Goal: Information Seeking & Learning: Check status

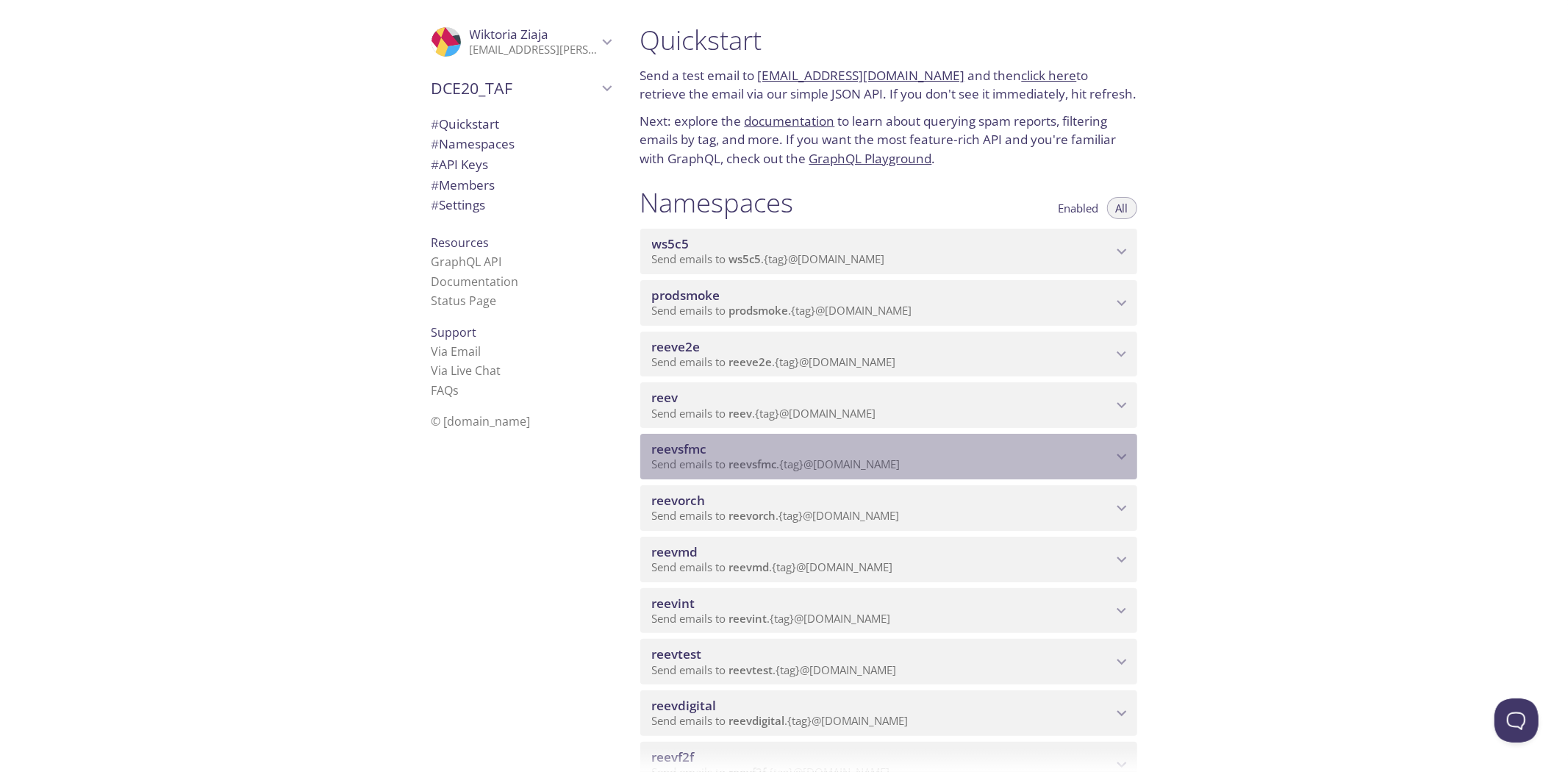
click at [869, 447] on span "reevsfmc" at bounding box center [882, 449] width 460 height 16
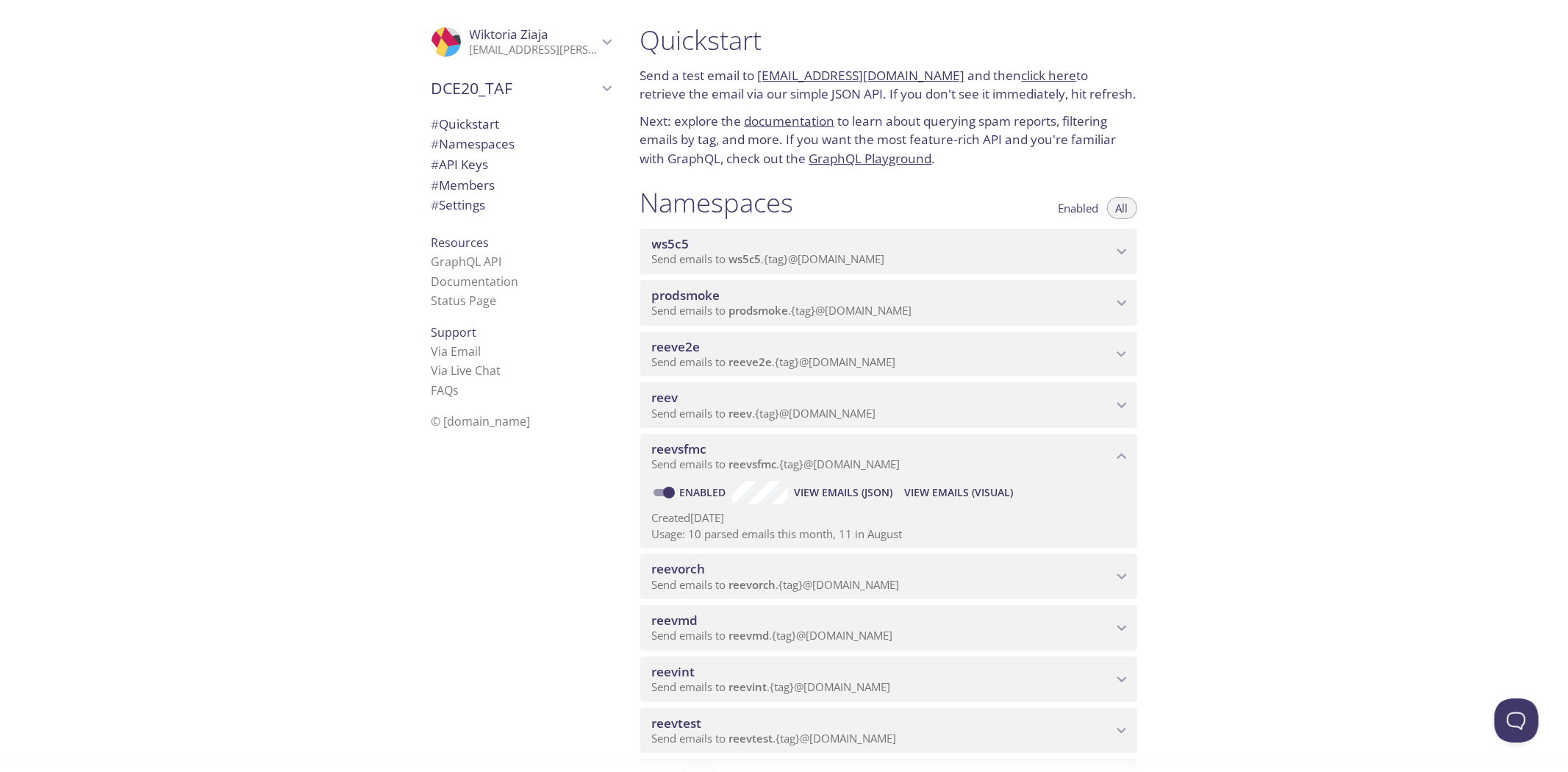
click at [906, 490] on span "View Emails (Visual)" at bounding box center [959, 493] width 109 height 18
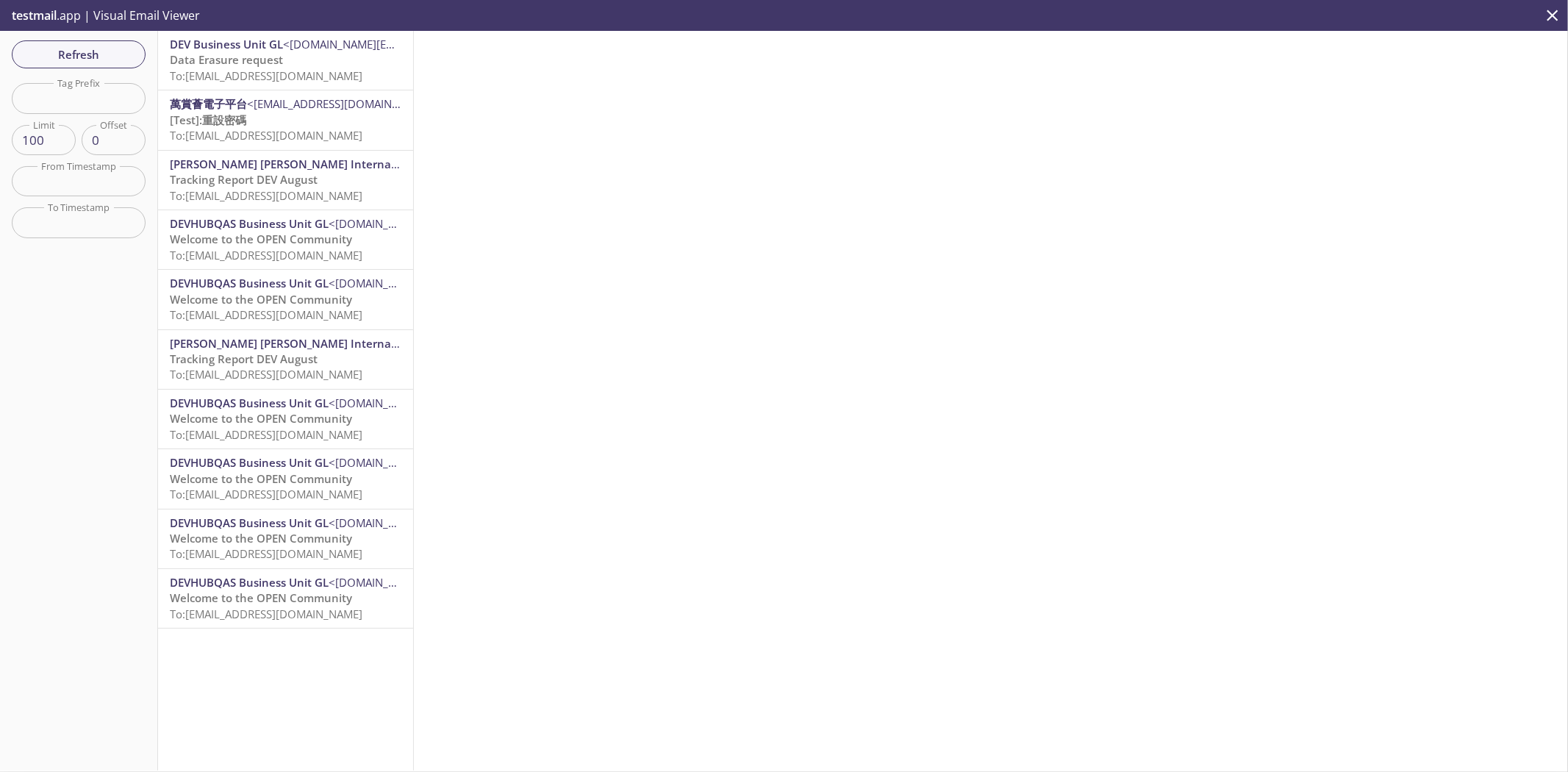
click at [320, 76] on span "To: [EMAIL_ADDRESS][DOMAIN_NAME]" at bounding box center [266, 76] width 192 height 15
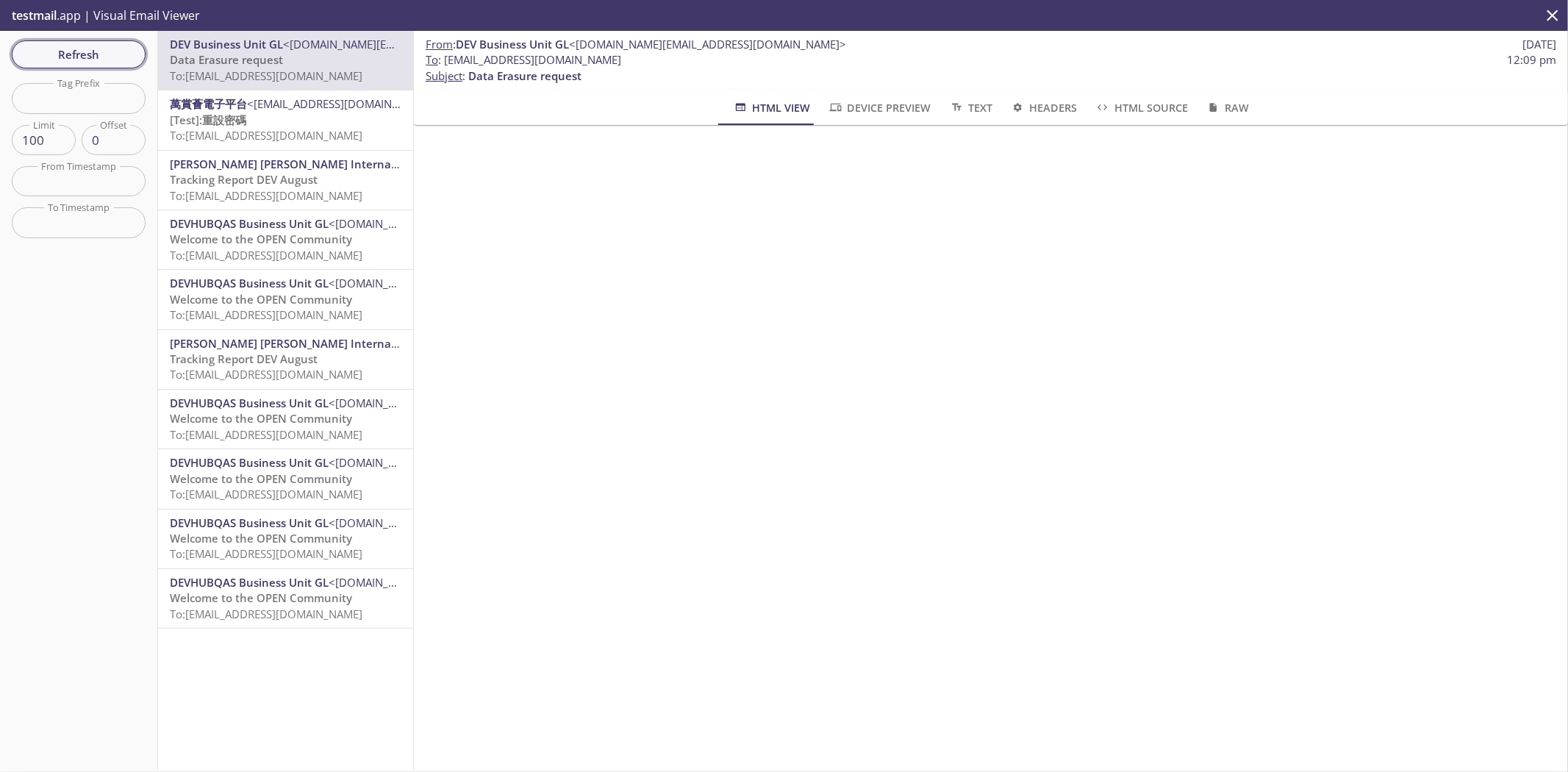
click at [21, 64] on button "Refresh" at bounding box center [79, 54] width 134 height 28
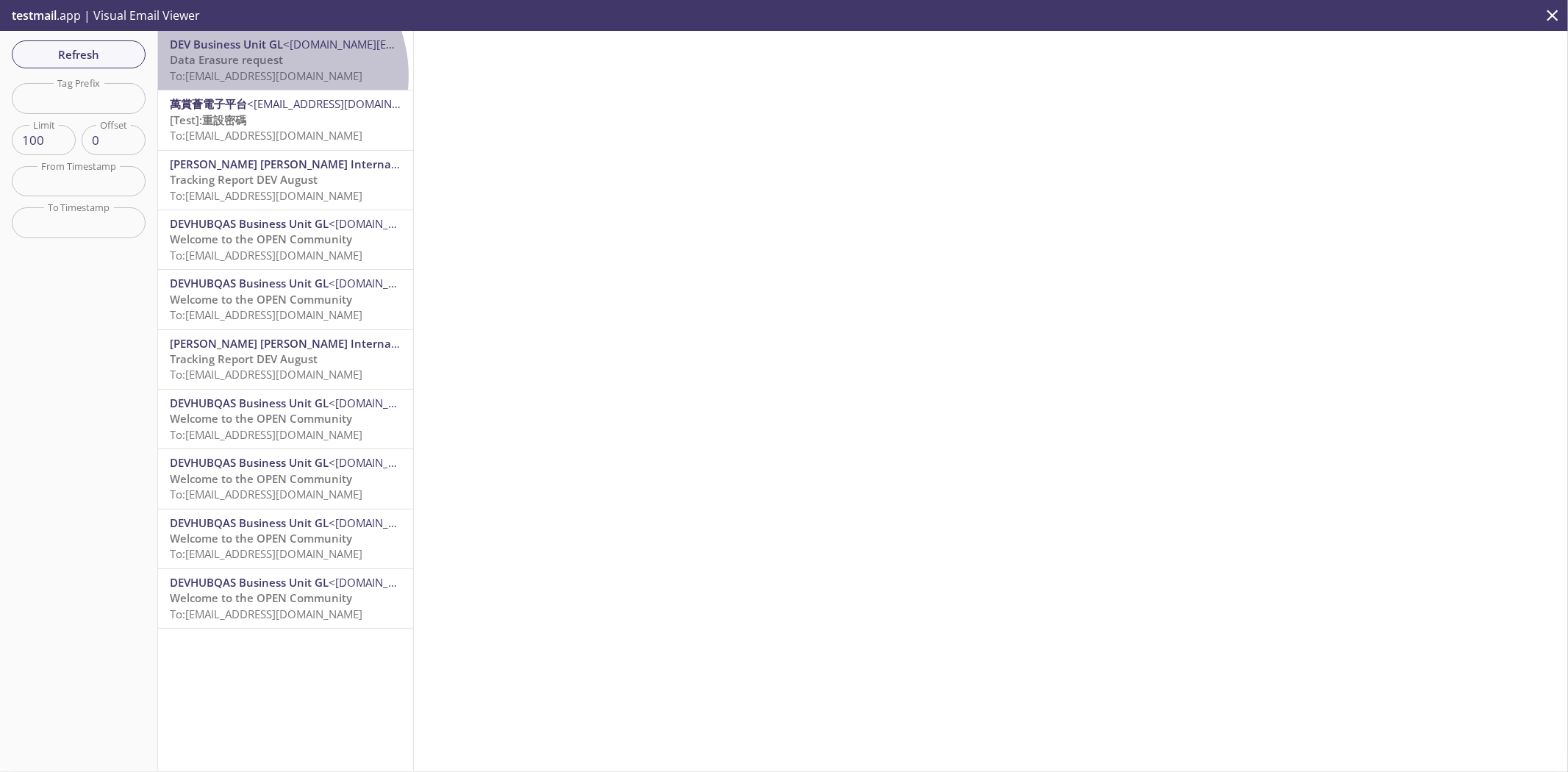
click at [266, 76] on span "To: [EMAIL_ADDRESS][DOMAIN_NAME]" at bounding box center [266, 76] width 192 height 15
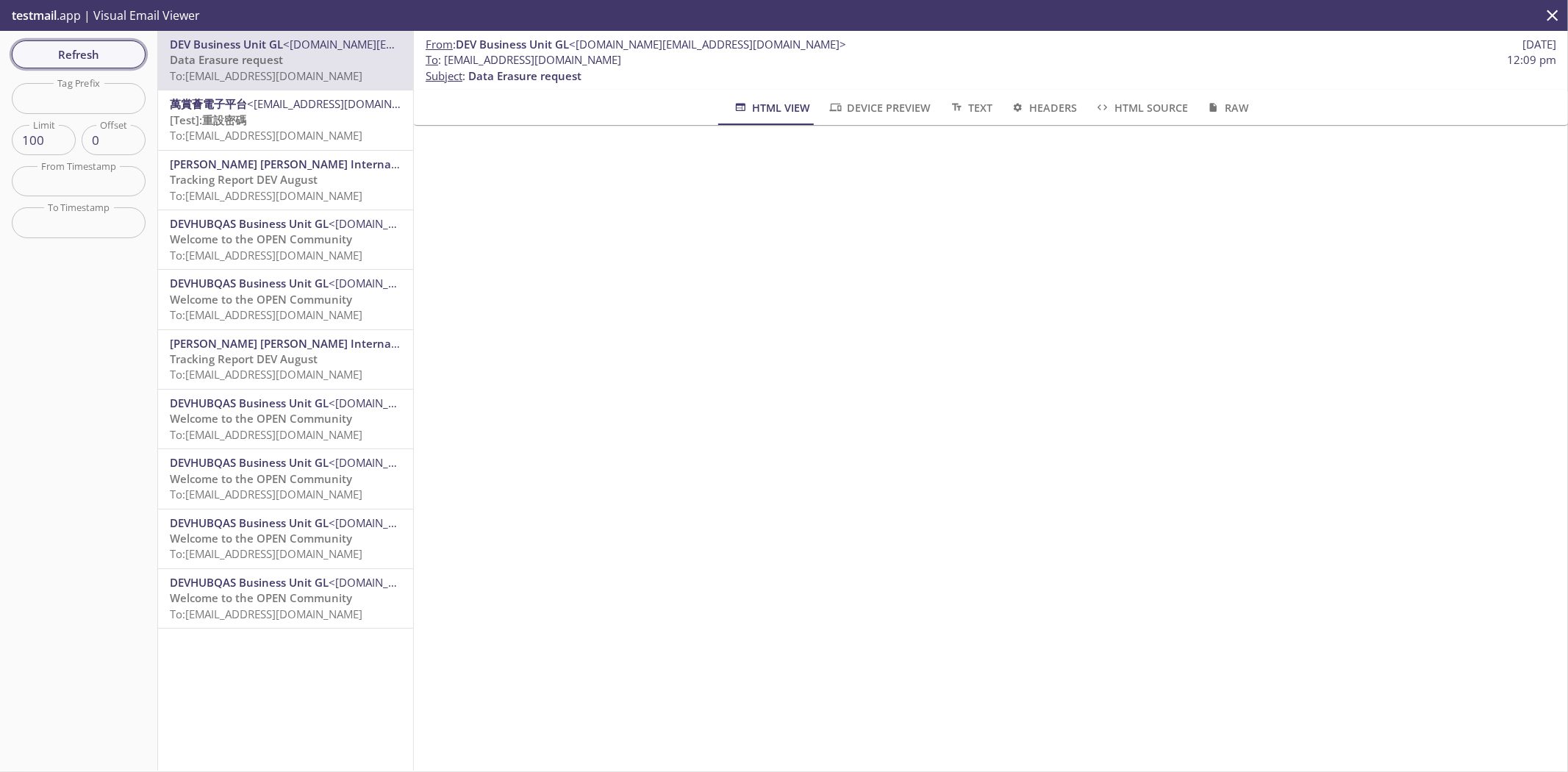
click at [126, 45] on span "Refresh" at bounding box center [78, 54] width 110 height 19
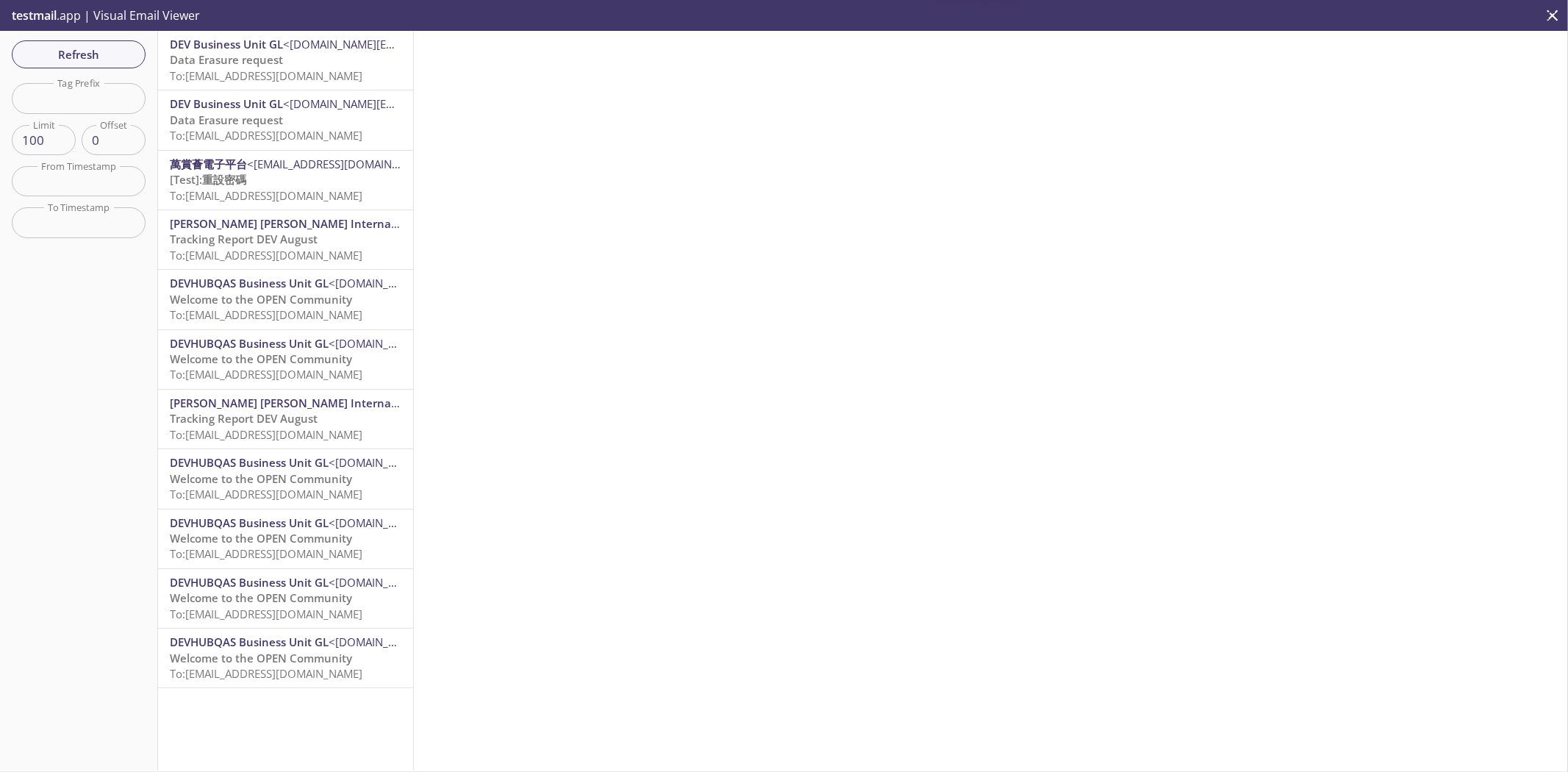
click at [326, 72] on span "To: [EMAIL_ADDRESS][DOMAIN_NAME]" at bounding box center [266, 76] width 192 height 15
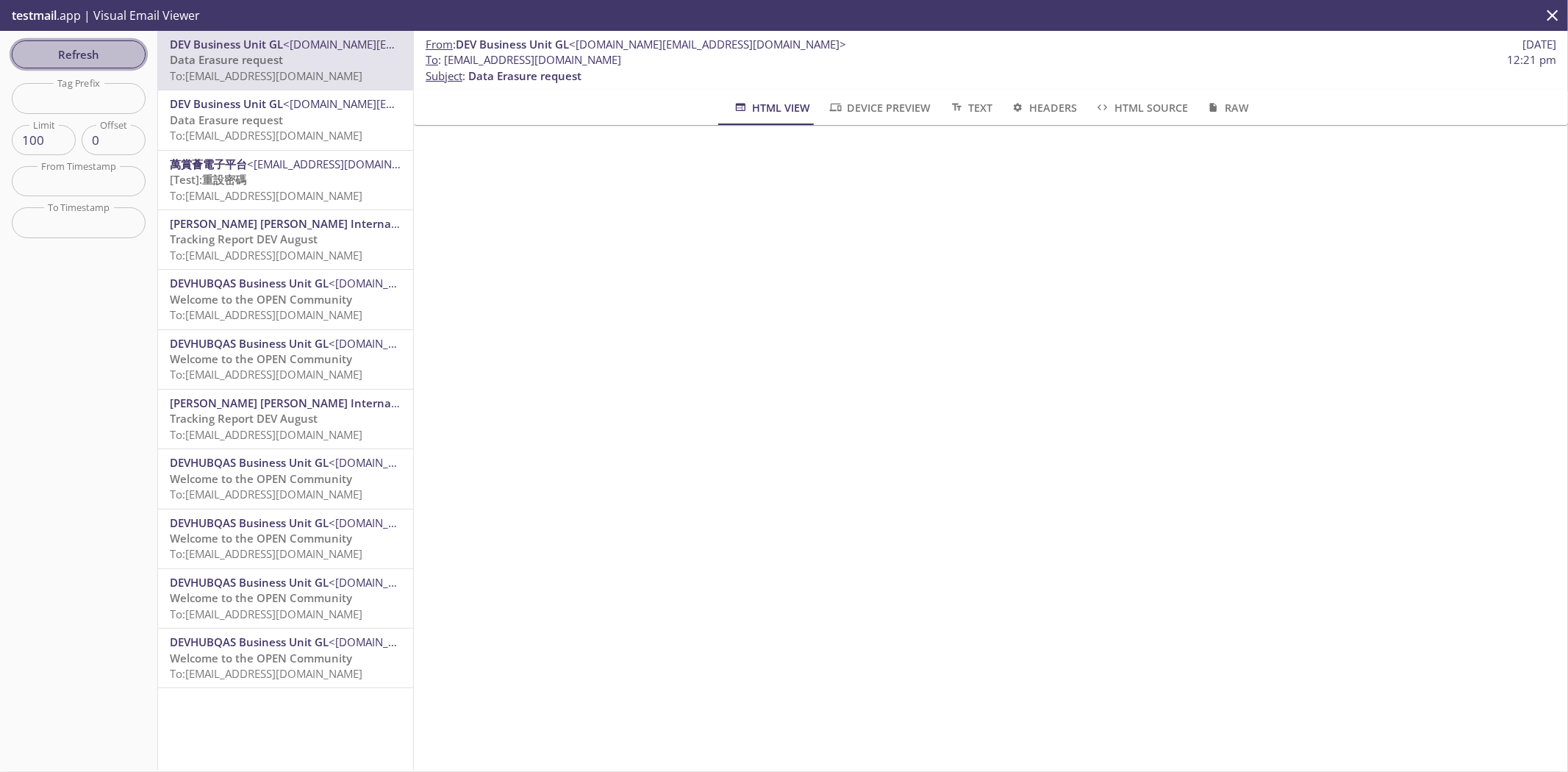
click at [77, 52] on span "Refresh" at bounding box center [78, 54] width 110 height 19
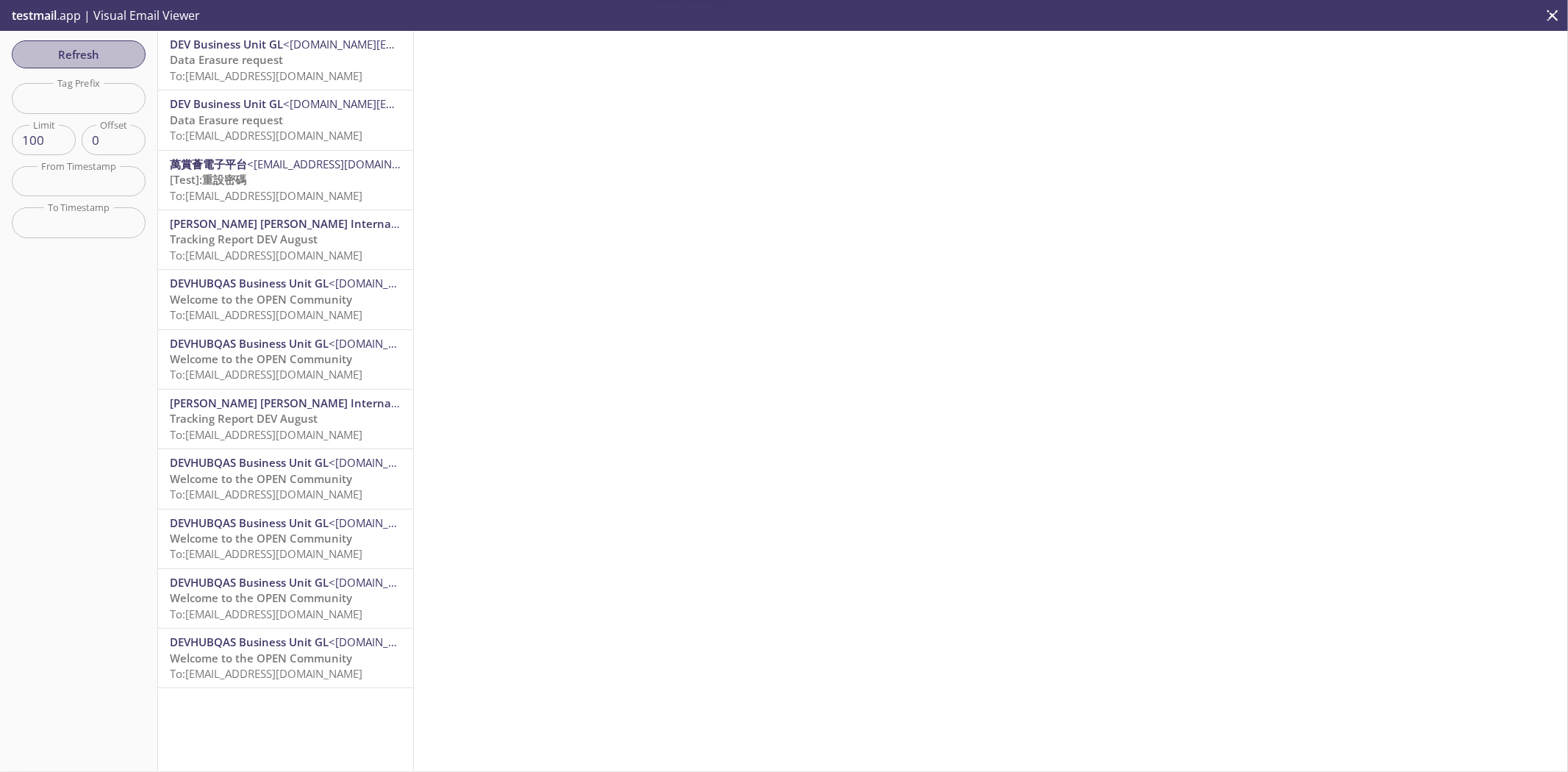
click at [77, 52] on span "Refresh" at bounding box center [78, 54] width 110 height 19
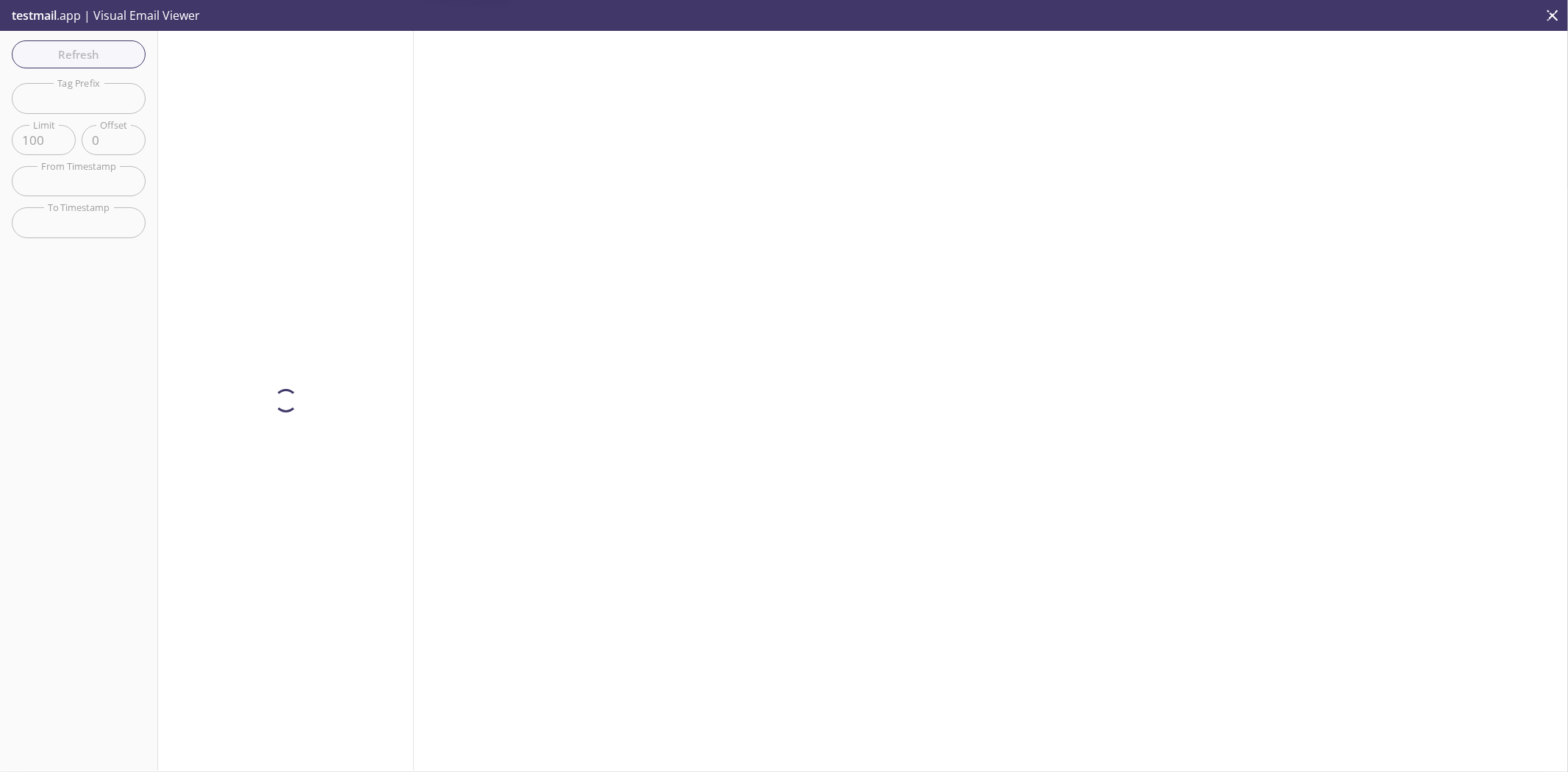
click at [77, 53] on span "Refresh" at bounding box center [78, 54] width 110 height 19
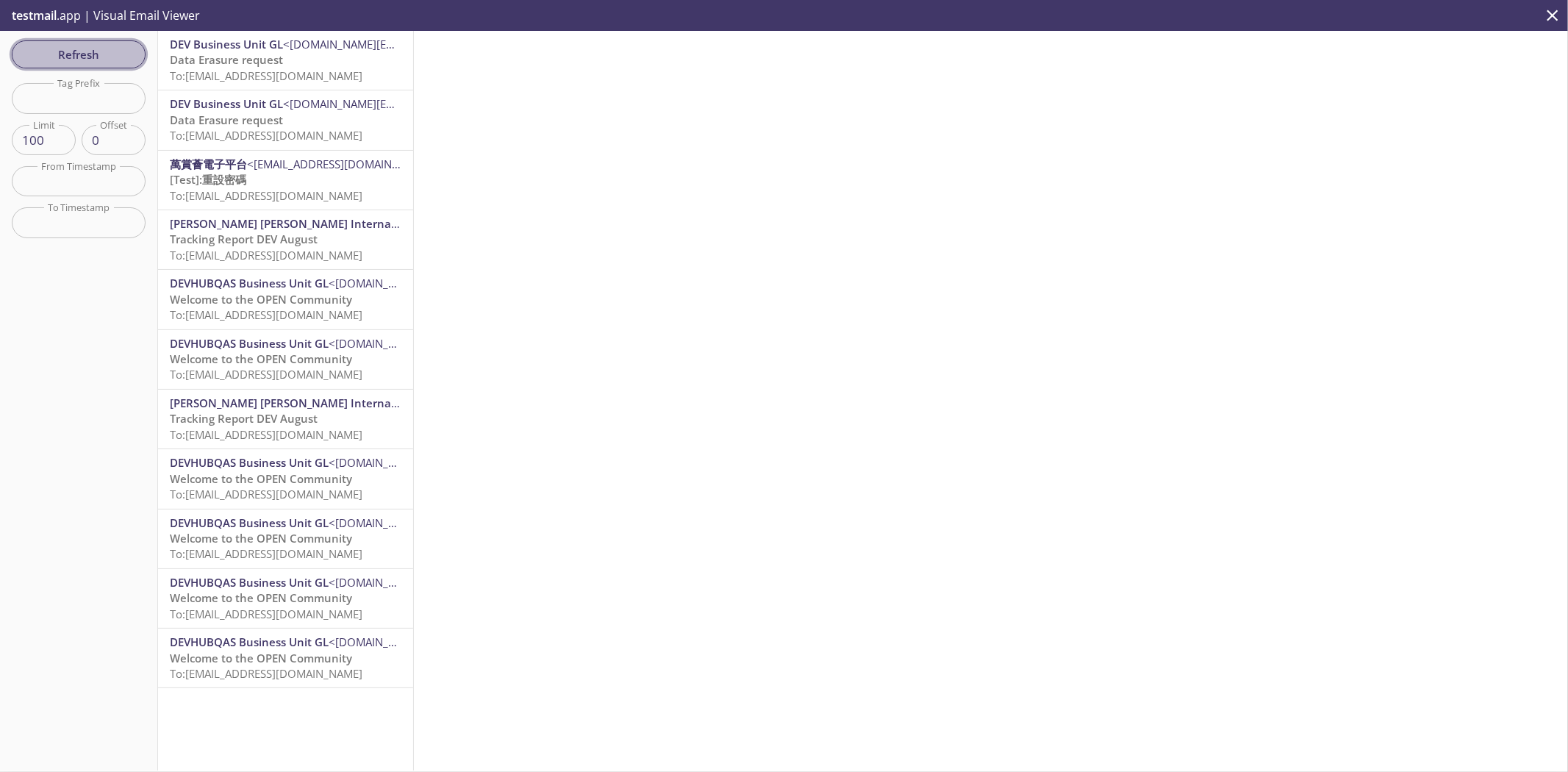
click at [100, 52] on span "Refresh" at bounding box center [78, 54] width 110 height 19
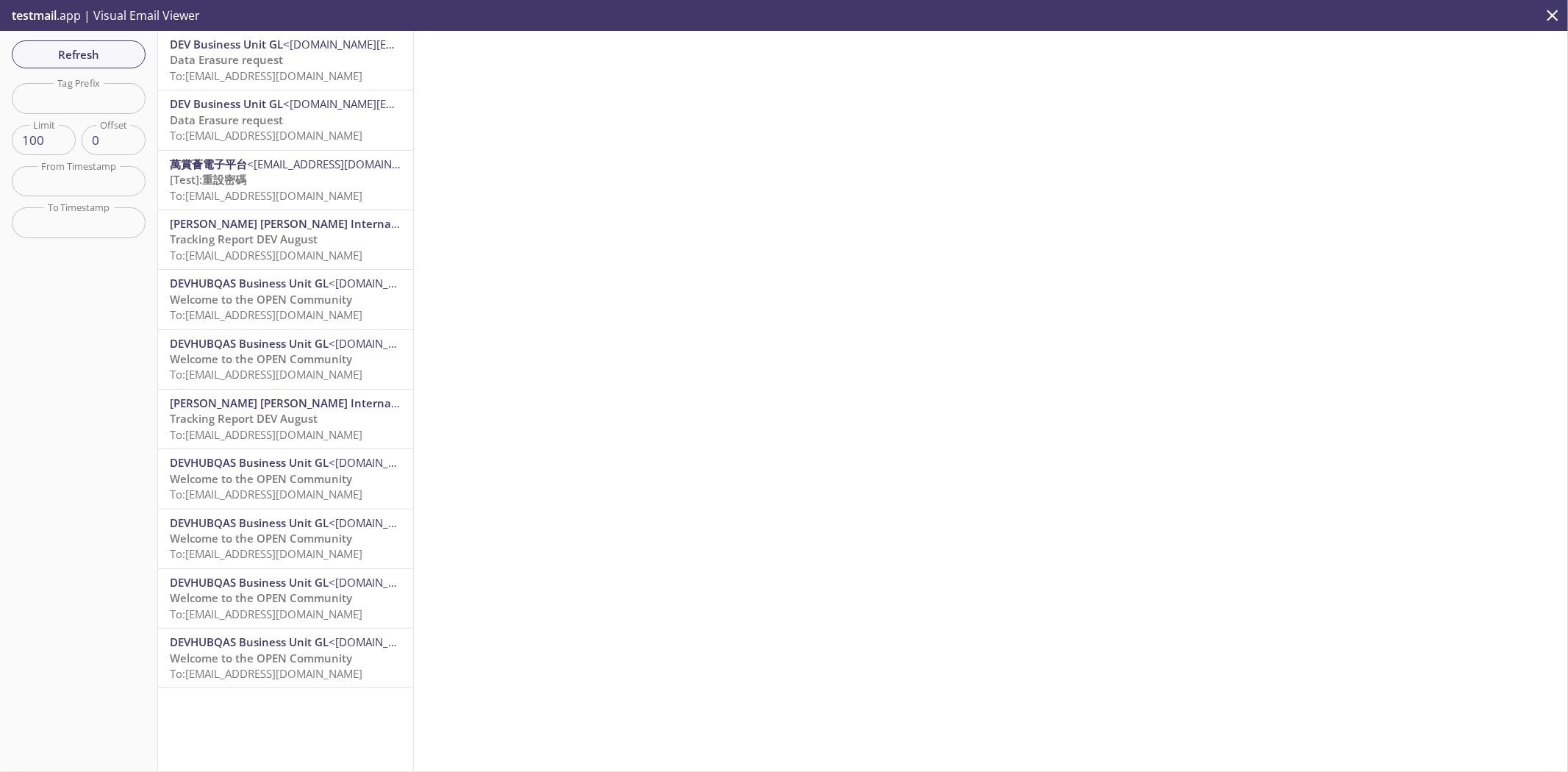
click at [146, 47] on div "Refresh Filters Tag Prefix Tag Prefix Limit 100 Limit Offset 0 Offset From Time…" at bounding box center [79, 401] width 158 height 740
click at [114, 61] on span "Refresh" at bounding box center [78, 54] width 110 height 19
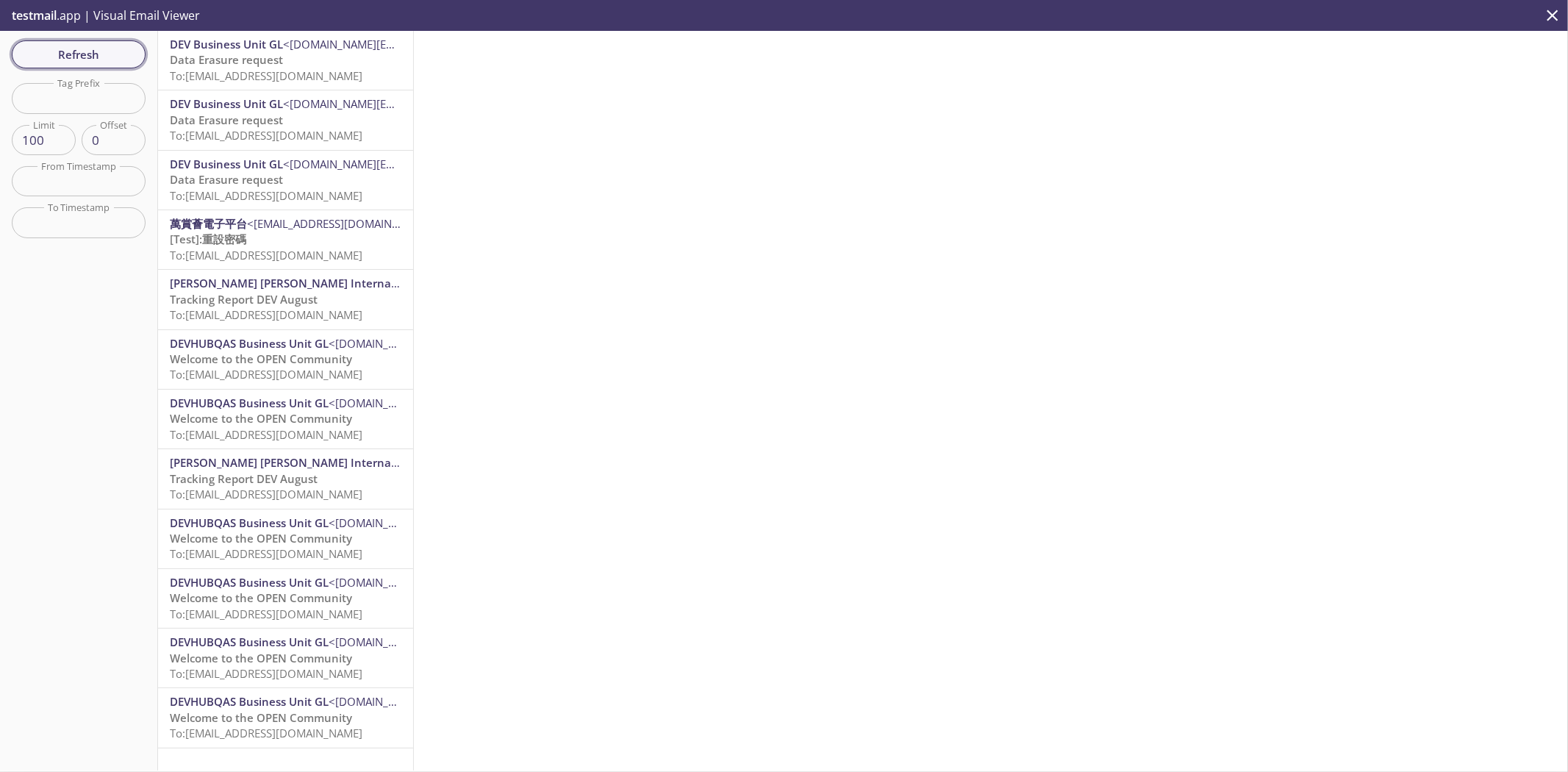
click at [59, 63] on span "Refresh" at bounding box center [78, 54] width 110 height 19
click at [59, 62] on span "Refresh" at bounding box center [78, 54] width 110 height 19
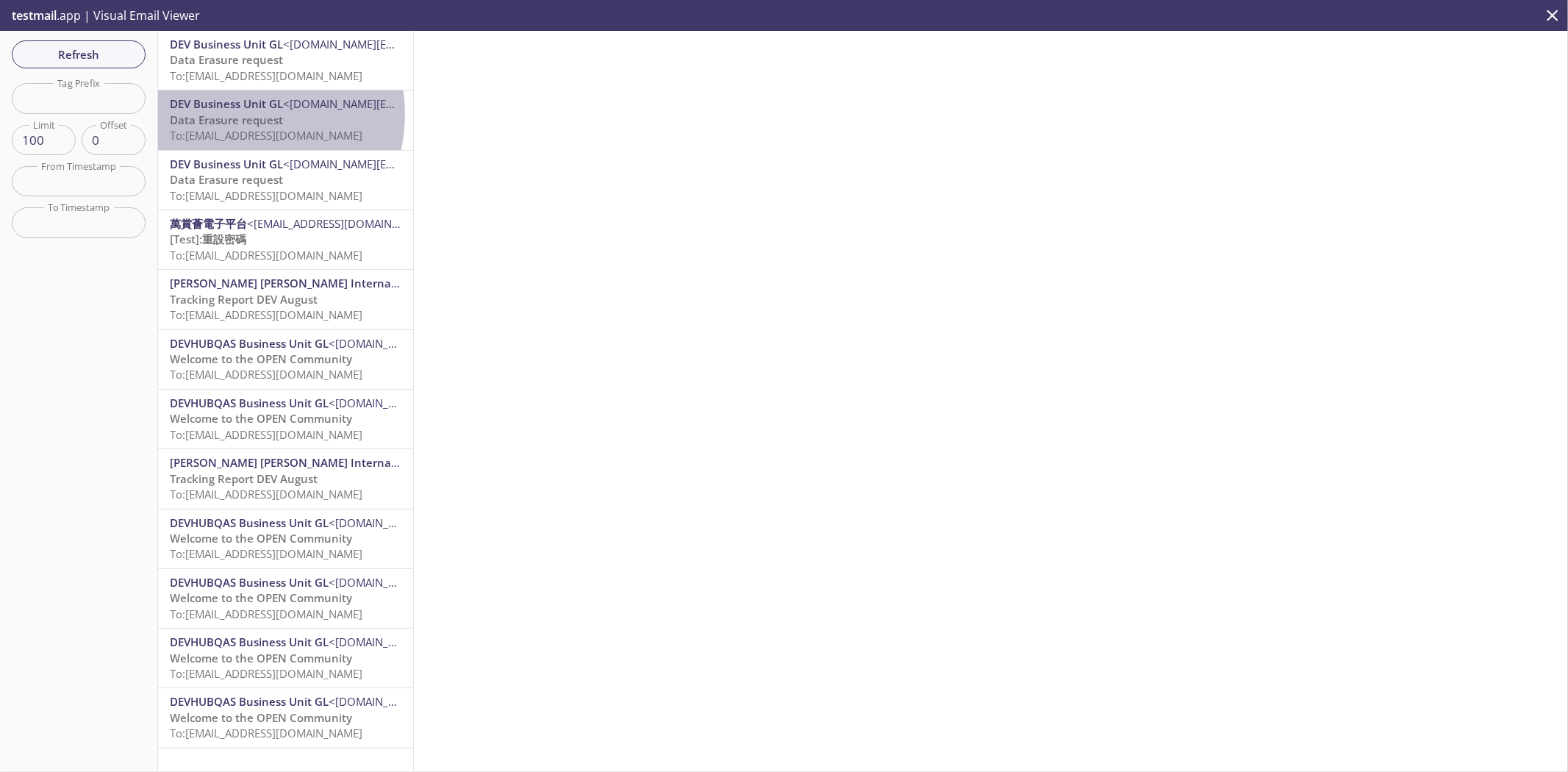
click at [243, 114] on span "Data Erasure request" at bounding box center [227, 119] width 113 height 15
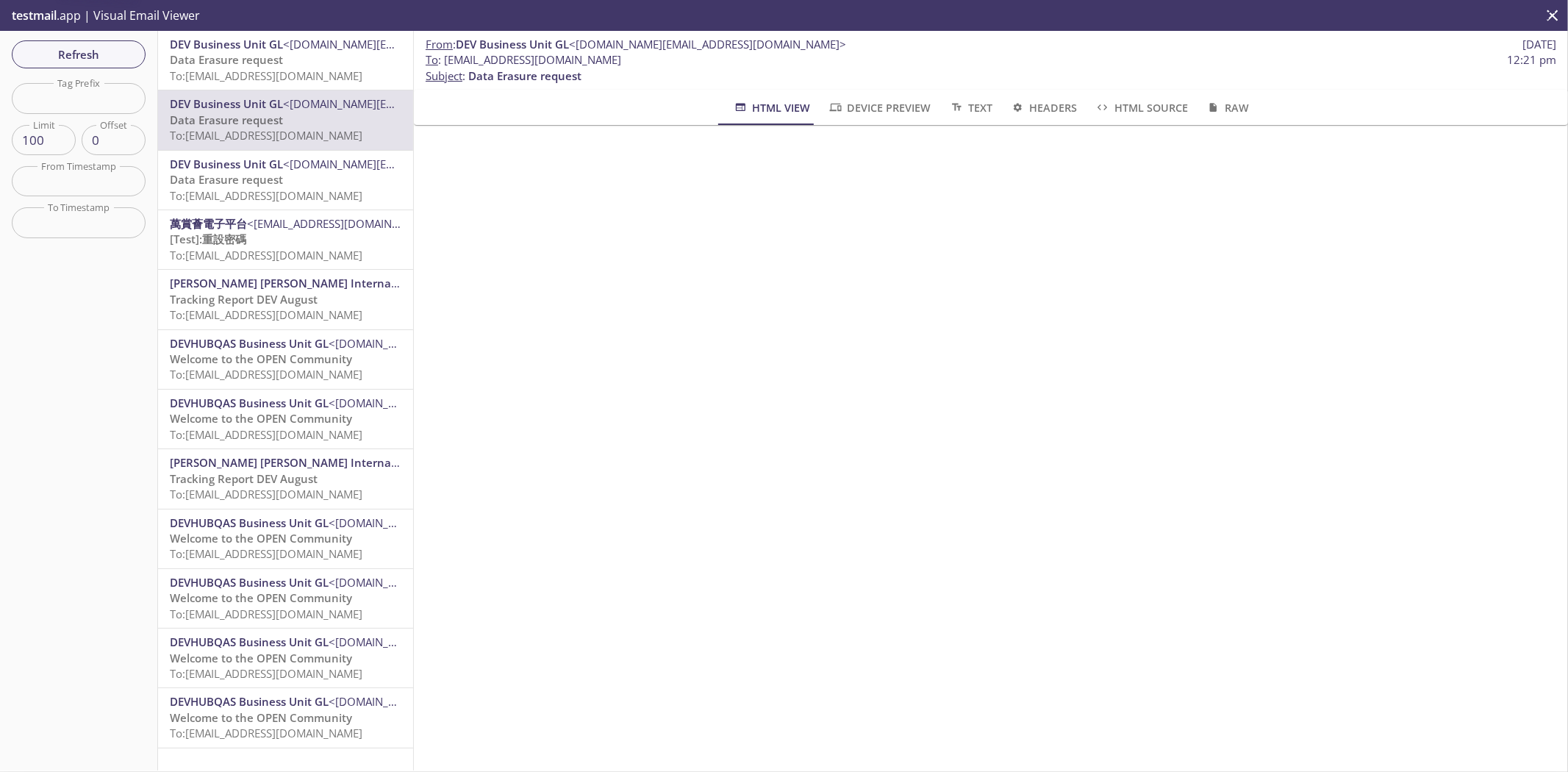
click at [293, 190] on span "To: [EMAIL_ADDRESS][DOMAIN_NAME]" at bounding box center [266, 195] width 192 height 15
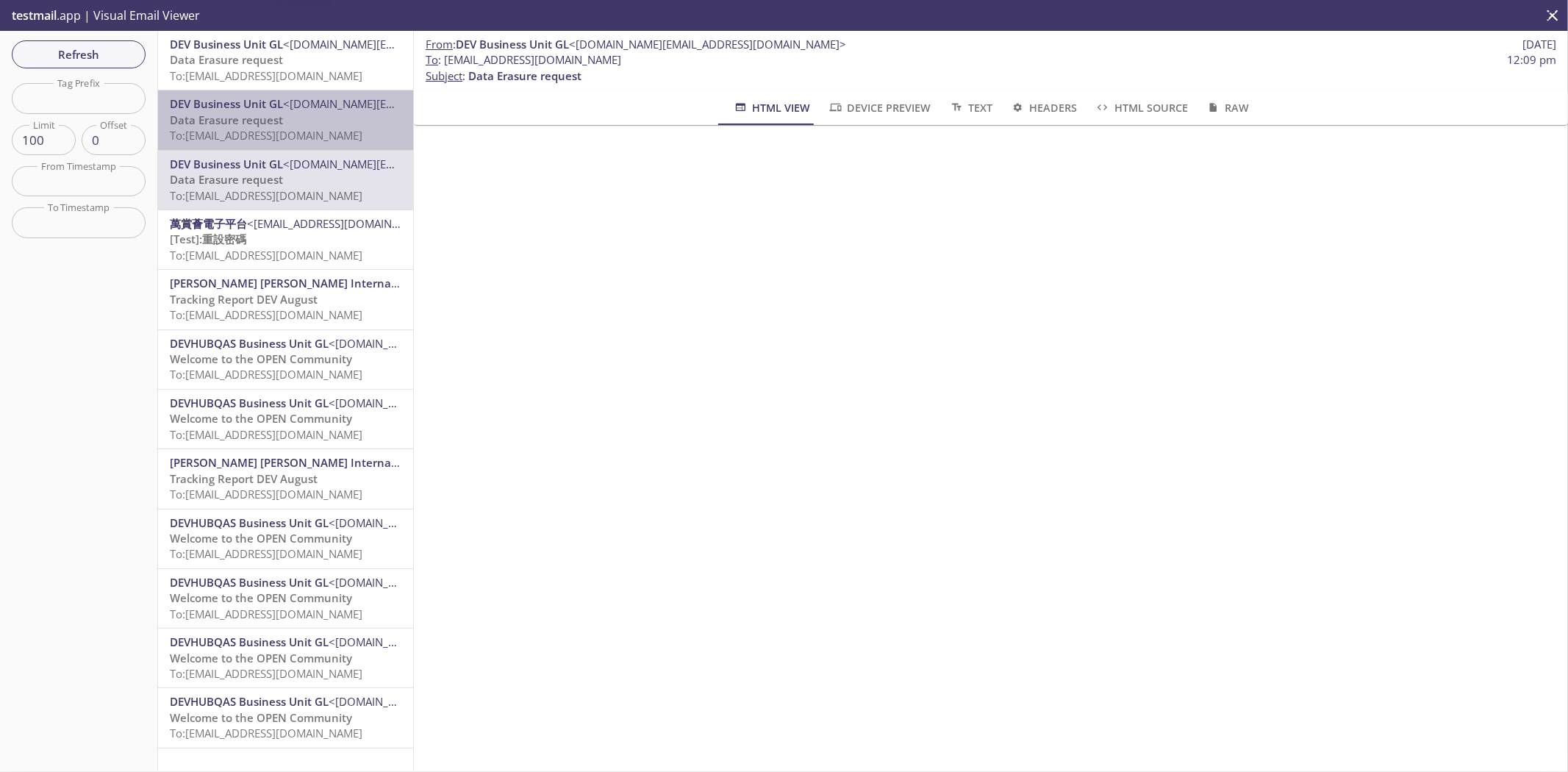
click at [315, 108] on span "<[DOMAIN_NAME][EMAIL_ADDRESS][DOMAIN_NAME]>" at bounding box center [421, 103] width 277 height 15
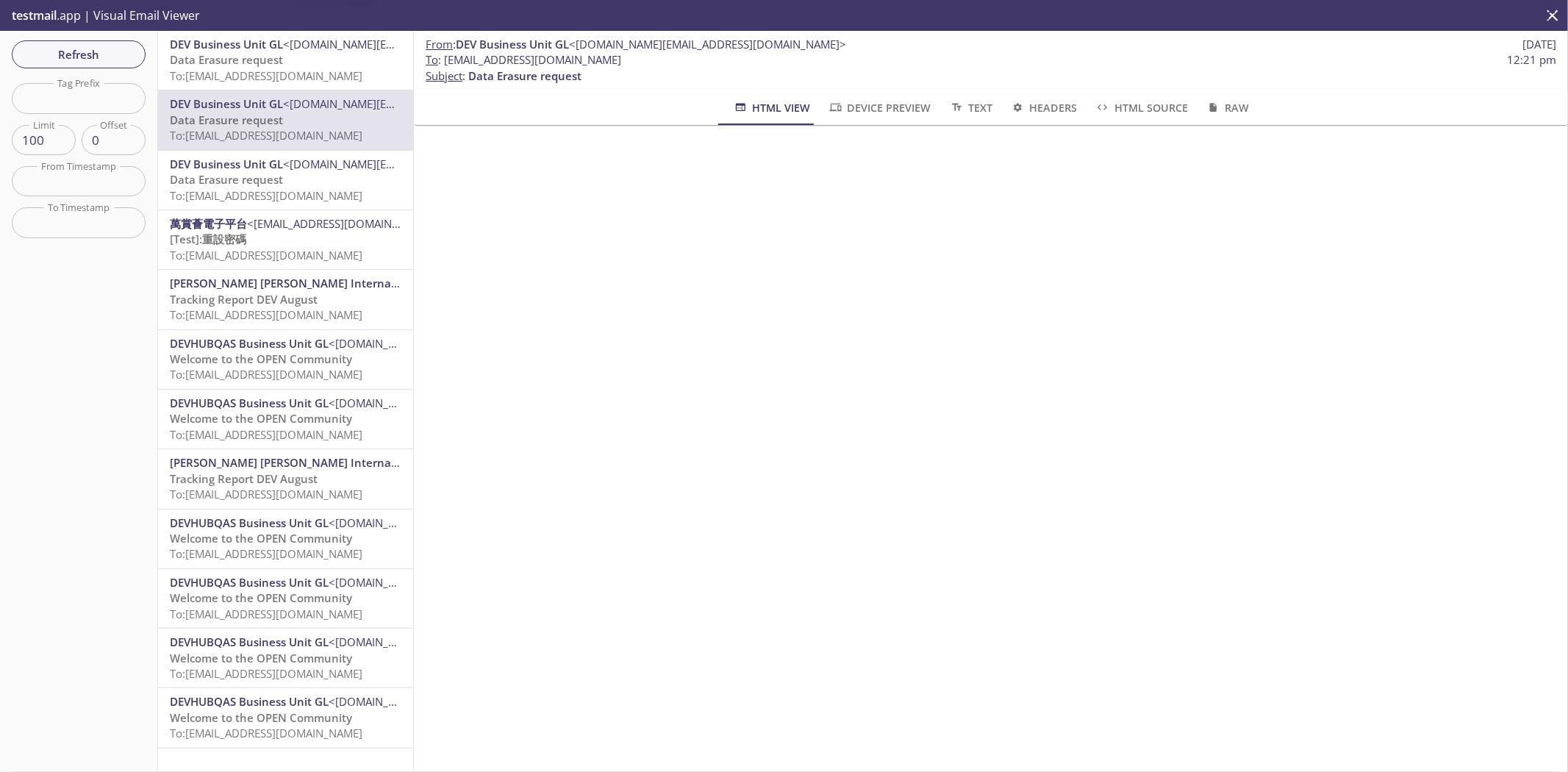
click at [315, 53] on p "Data Erasure request To: [EMAIL_ADDRESS][DOMAIN_NAME]" at bounding box center [286, 68] width 232 height 32
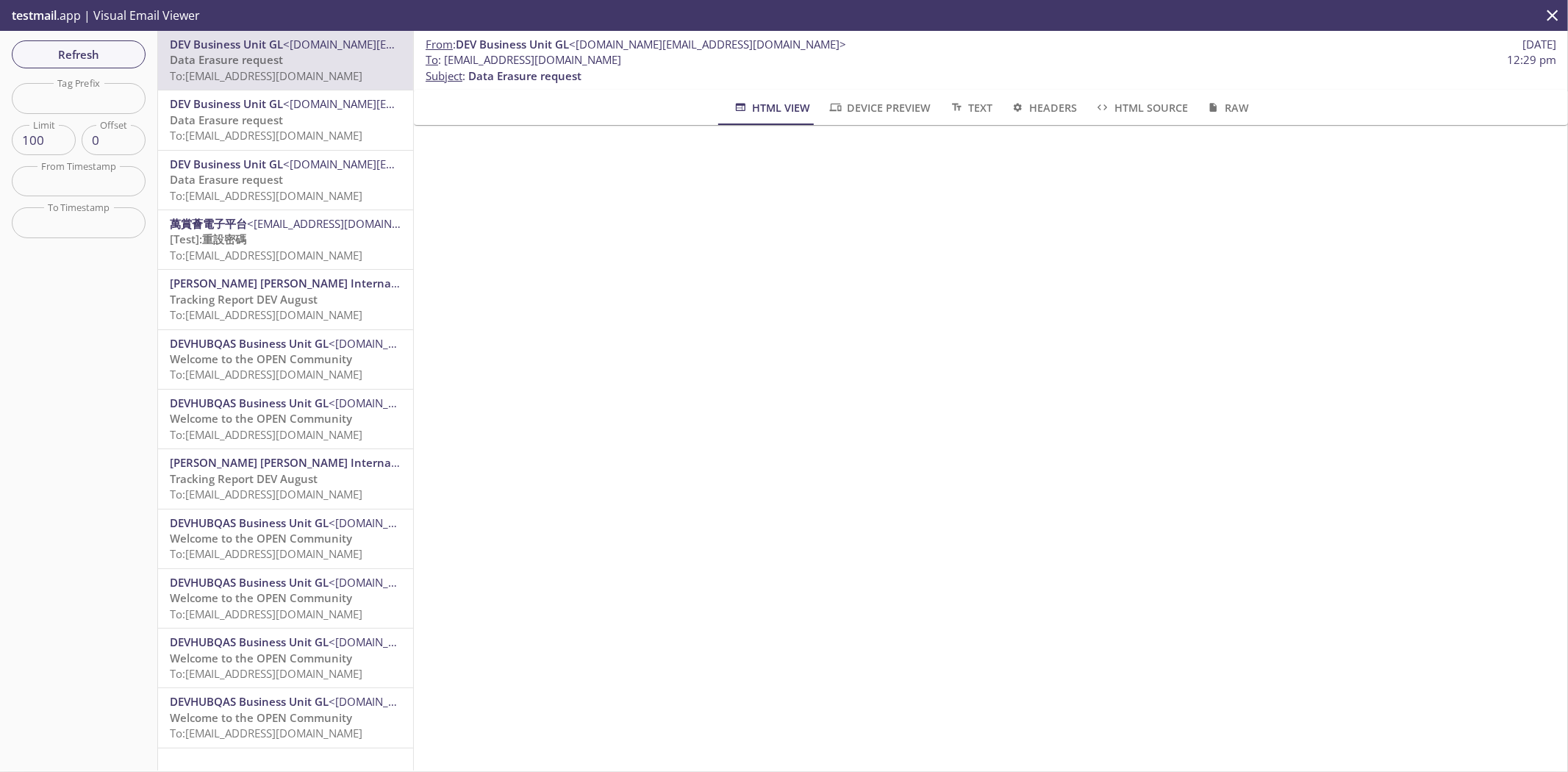
drag, startPoint x: 287, startPoint y: 131, endPoint x: 287, endPoint y: 143, distance: 12.0
click at [287, 130] on span "To: [EMAIL_ADDRESS][DOMAIN_NAME]" at bounding box center [266, 135] width 192 height 15
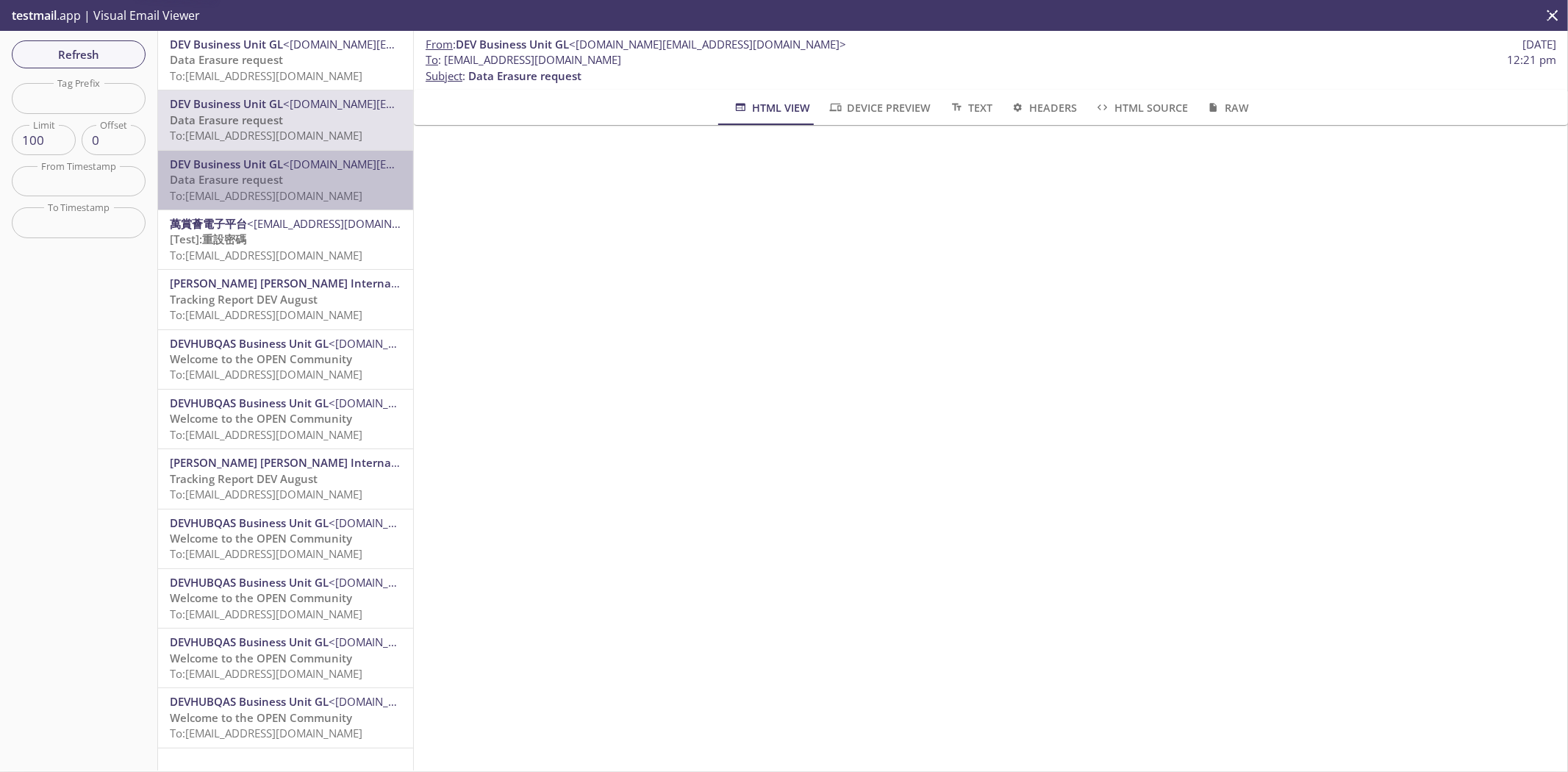
click at [287, 166] on span "<[DOMAIN_NAME][EMAIL_ADDRESS][DOMAIN_NAME]>" at bounding box center [421, 163] width 277 height 15
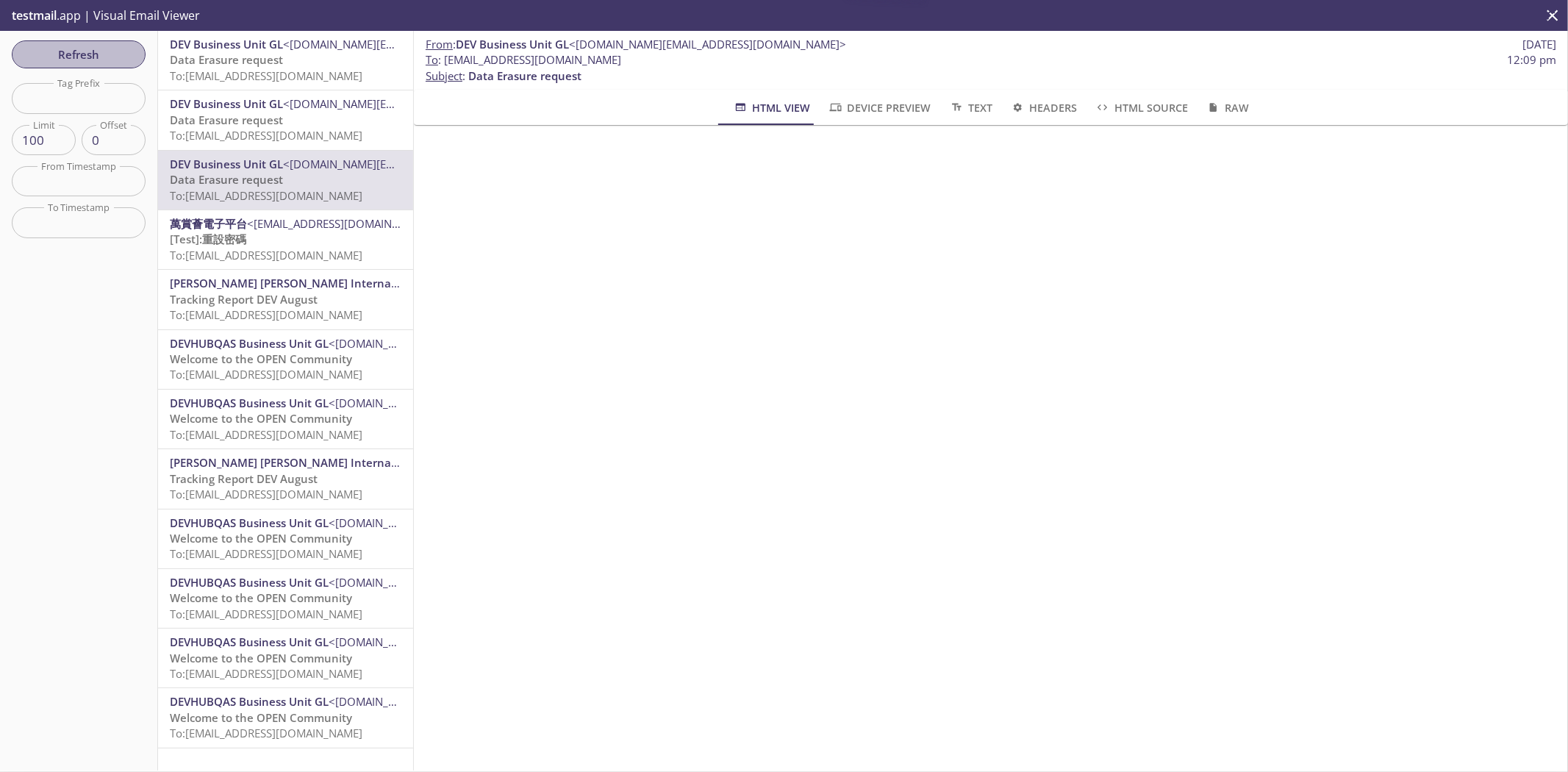
click at [41, 68] on button "Refresh" at bounding box center [79, 54] width 134 height 28
